Goal: Task Accomplishment & Management: Manage account settings

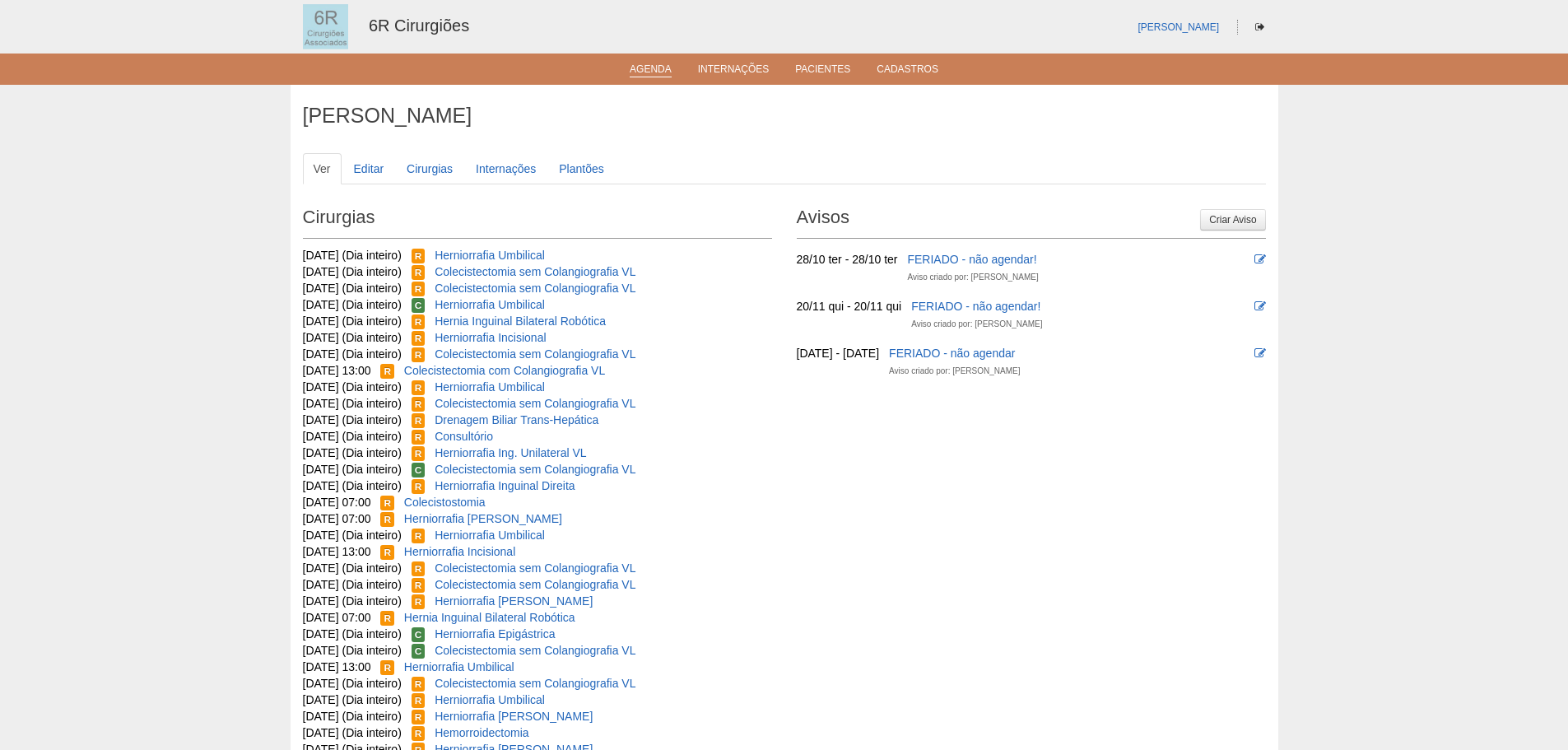
click at [650, 76] on link "Agenda" at bounding box center [651, 70] width 42 height 14
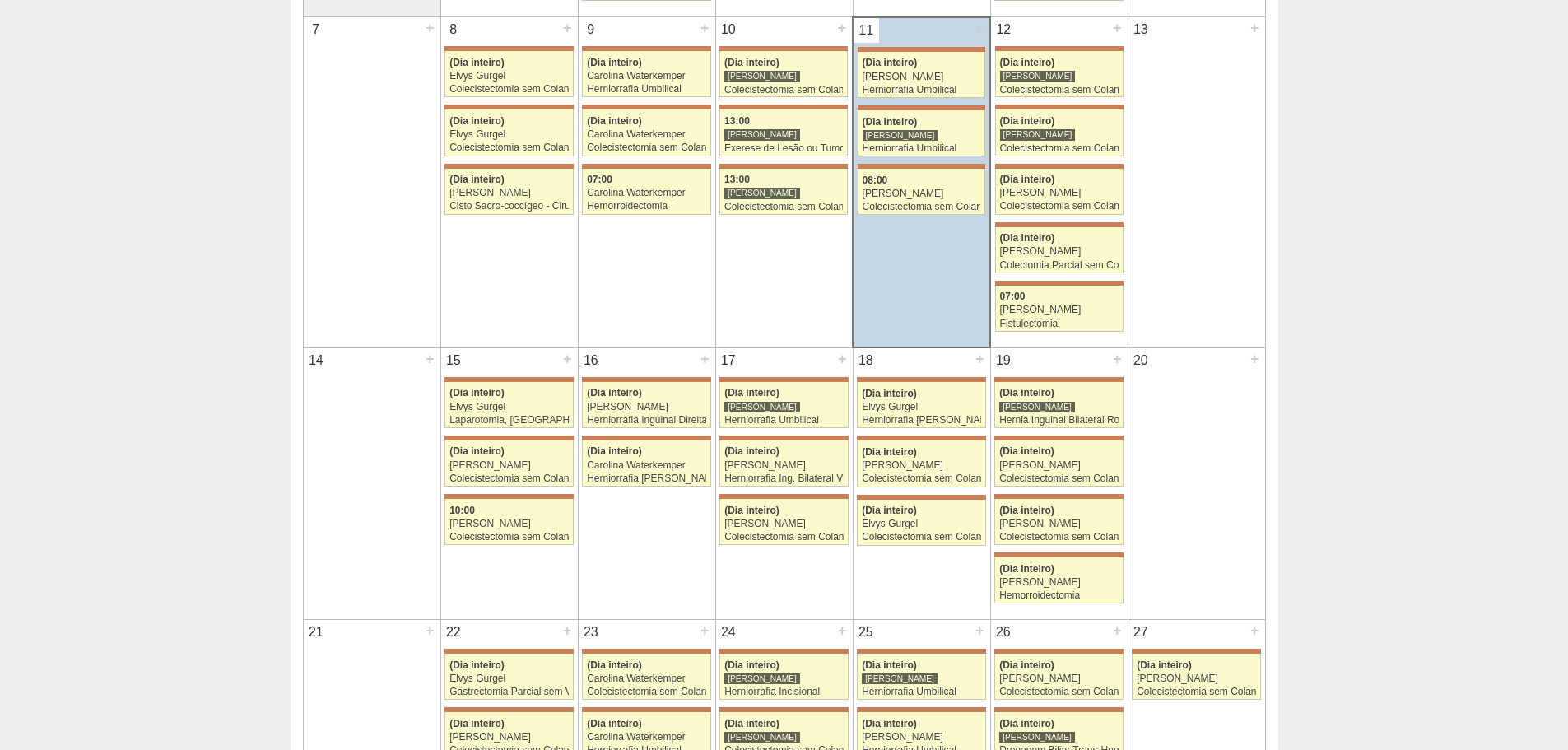
scroll to position [905, 0]
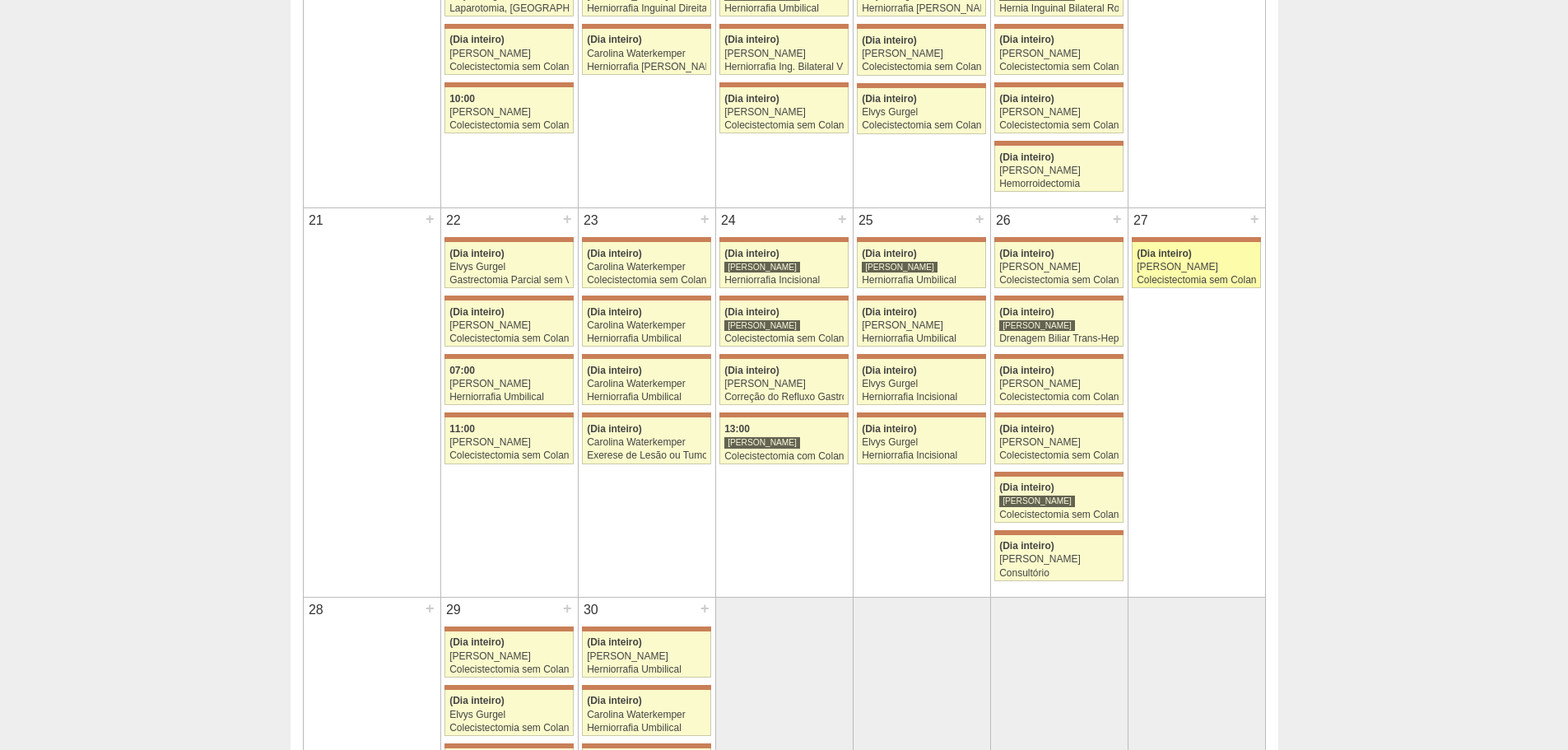
click at [1220, 270] on div "[PERSON_NAME]" at bounding box center [1196, 267] width 120 height 11
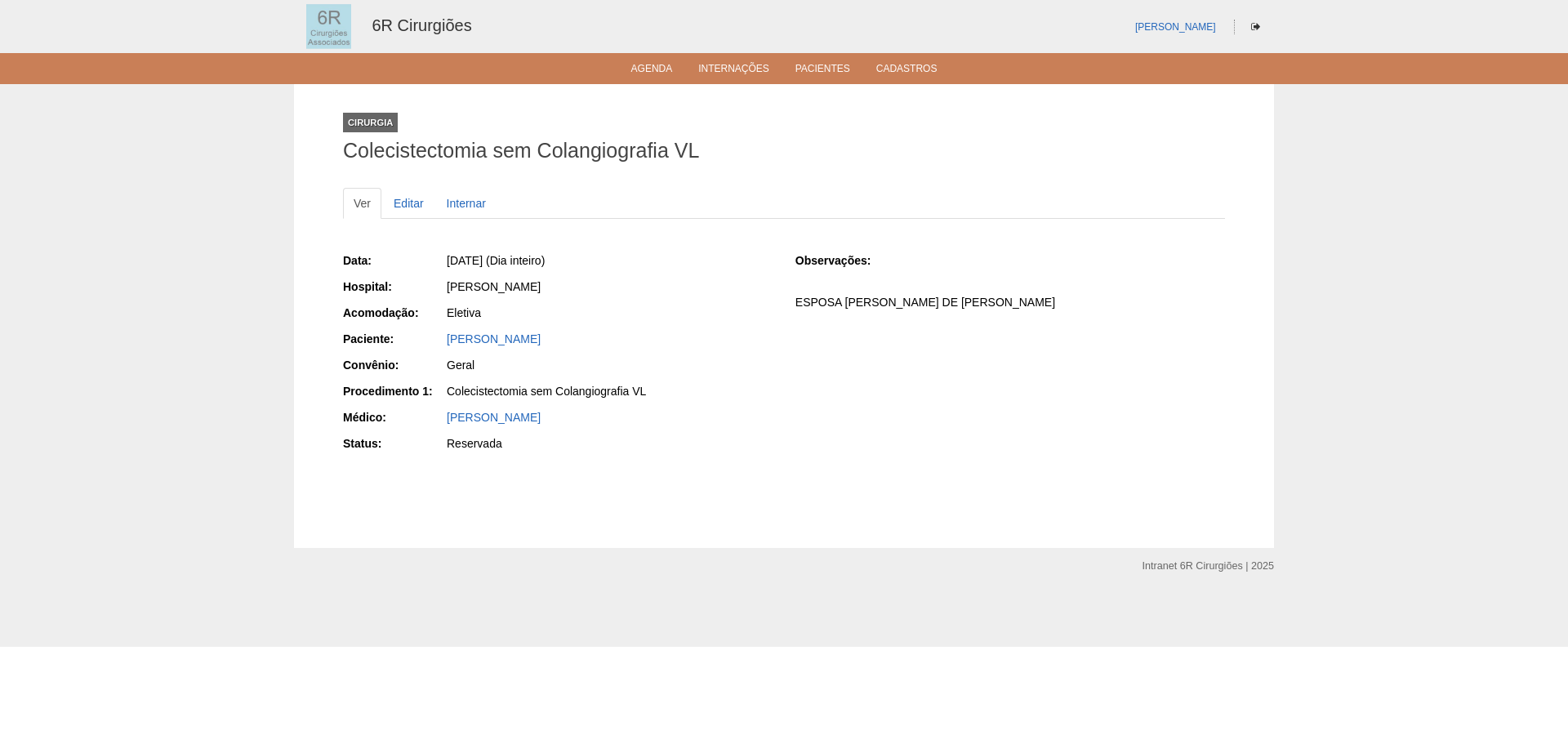
click at [381, 209] on link "Ver" at bounding box center [362, 203] width 39 height 31
click at [412, 210] on link "Editar" at bounding box center [409, 203] width 51 height 31
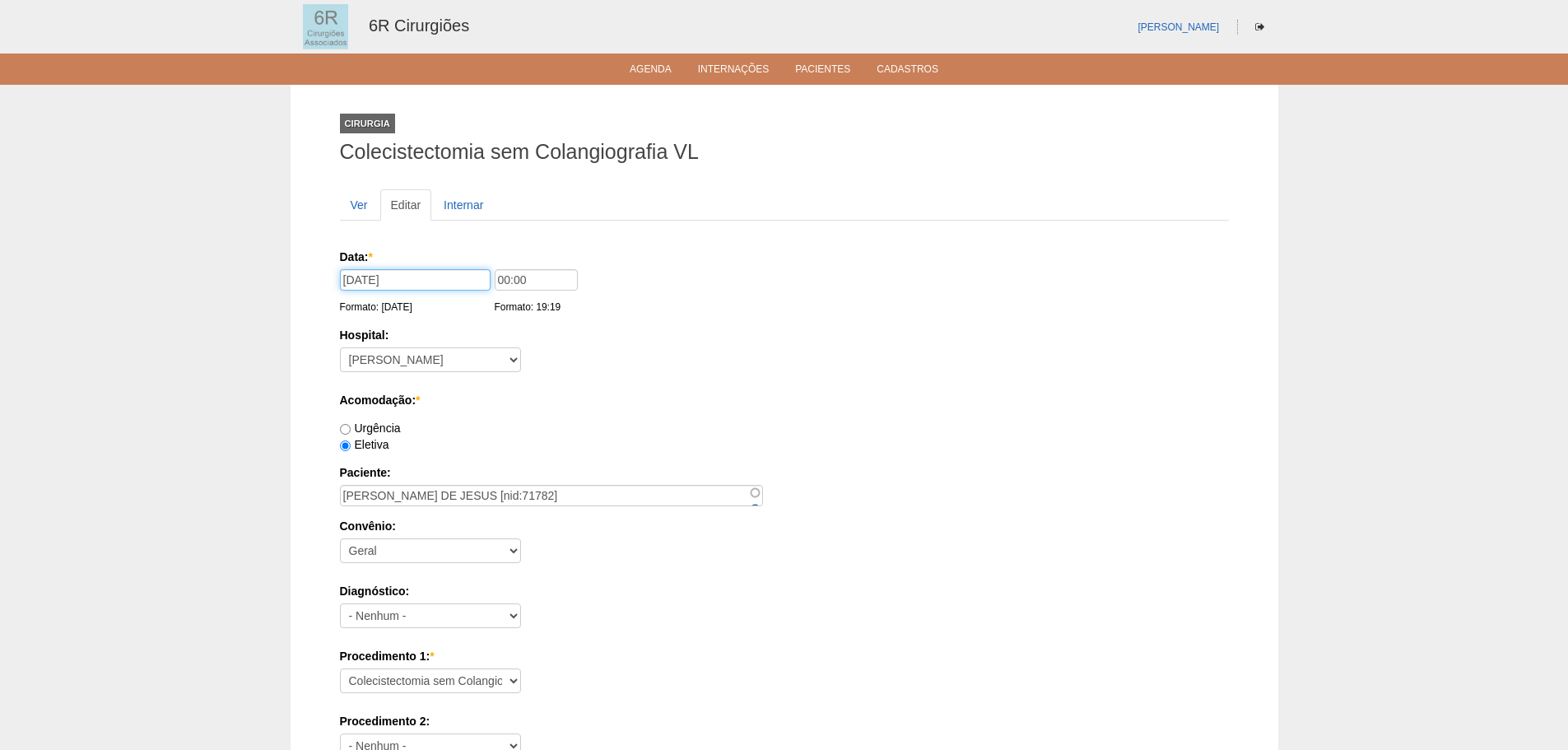
click at [470, 281] on input "27/09/2025" at bounding box center [415, 280] width 151 height 21
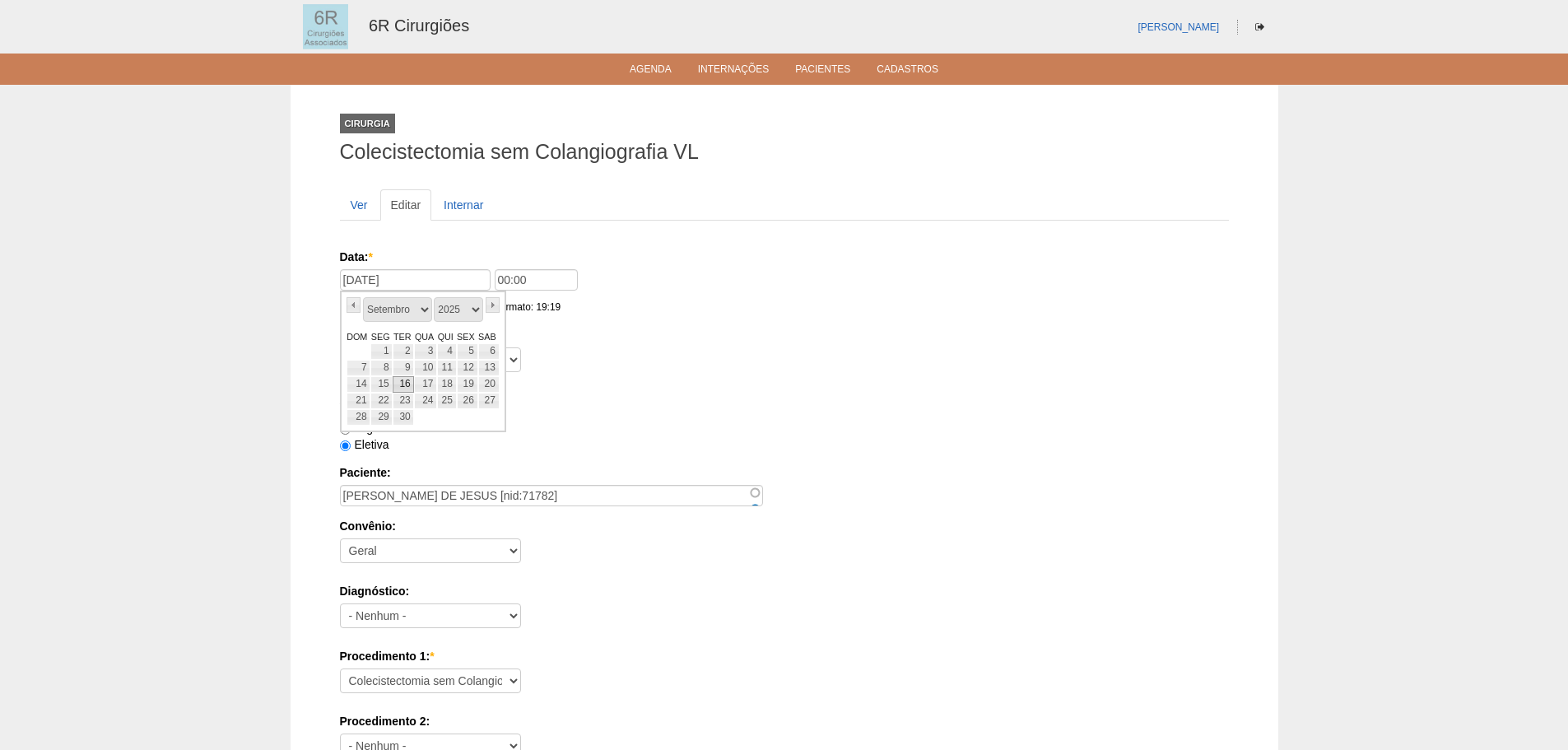
click at [403, 385] on link "16" at bounding box center [403, 384] width 21 height 16
type input "16/09/2025"
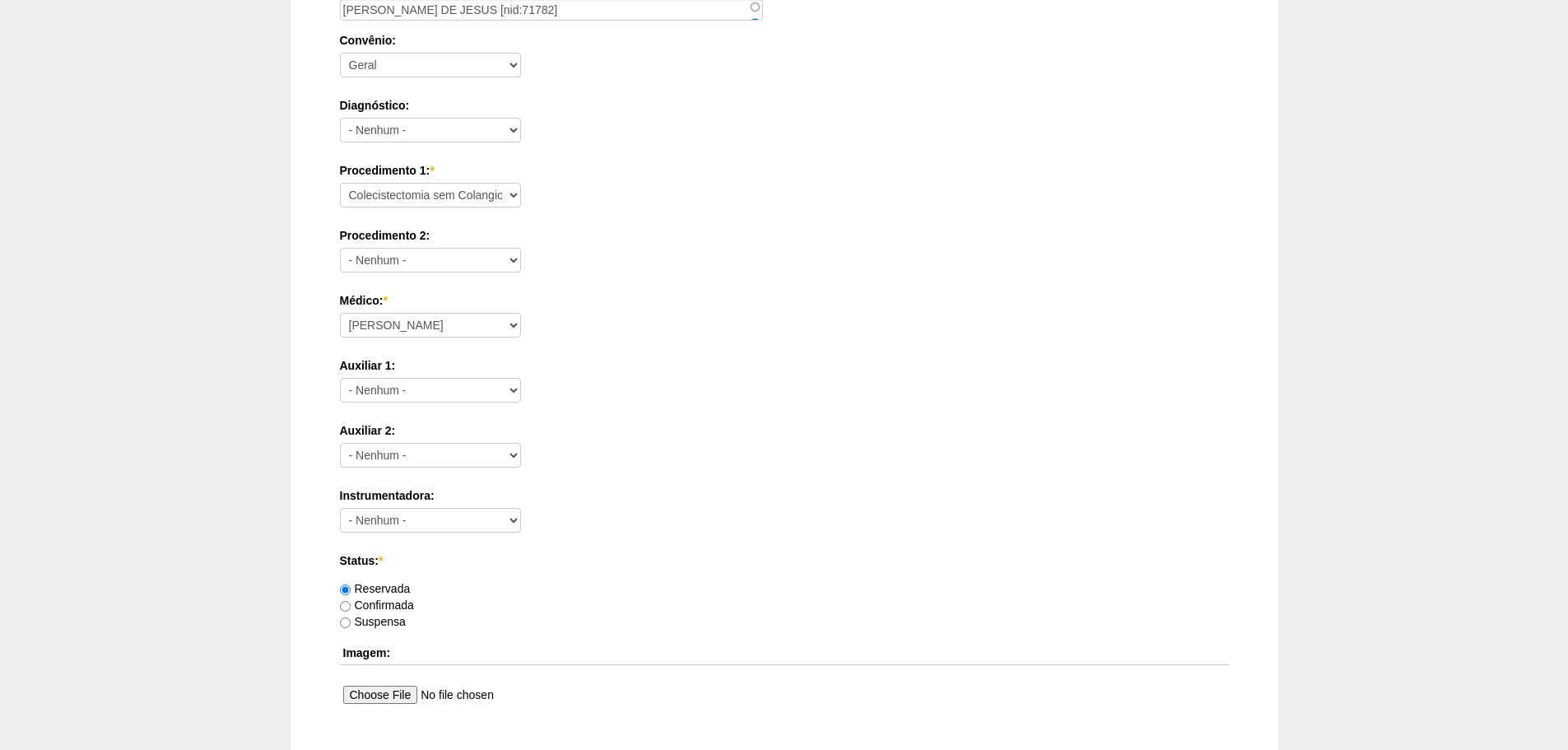
scroll to position [891, 0]
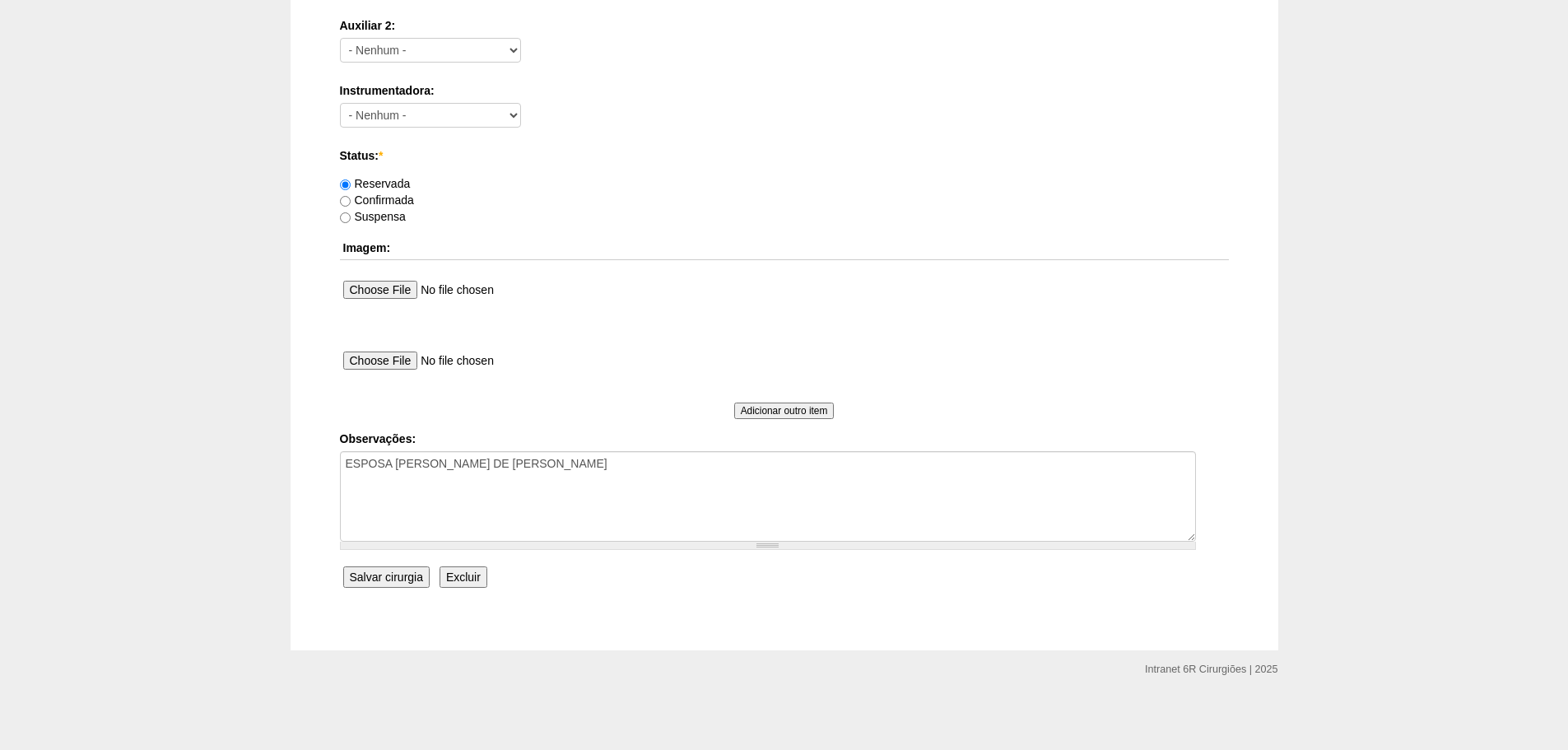
click at [376, 586] on input "Salvar cirurgia" at bounding box center [386, 576] width 86 height 21
